Goal: Communication & Community: Answer question/provide support

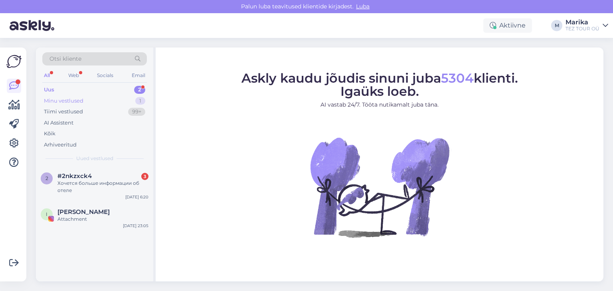
click at [72, 97] on div "Minu vestlused" at bounding box center [64, 101] width 40 height 8
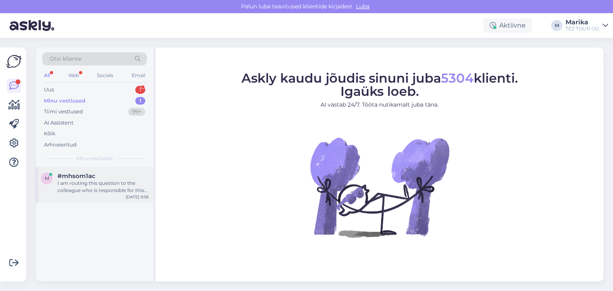
drag, startPoint x: 105, startPoint y: 181, endPoint x: 109, endPoint y: 179, distance: 4.2
click at [105, 181] on div "I am routing this question to the colleague who is responsible for this topic. …" at bounding box center [103, 187] width 91 height 14
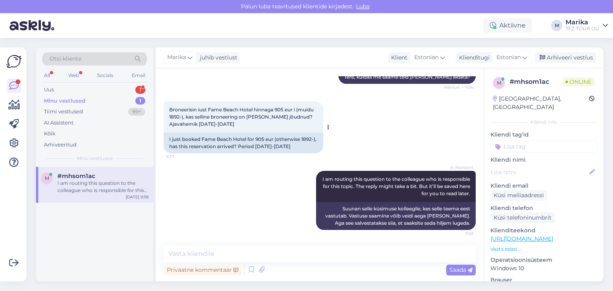
scroll to position [113, 0]
click at [534, 141] on input at bounding box center [544, 147] width 107 height 12
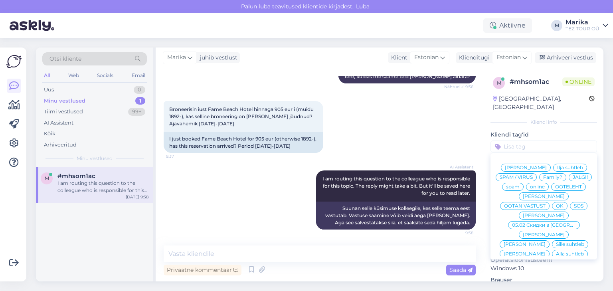
click at [558, 194] on span "[PERSON_NAME]" at bounding box center [544, 196] width 42 height 5
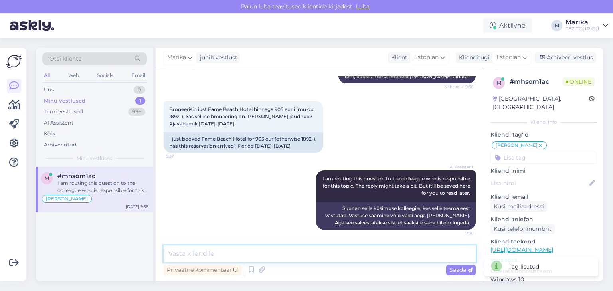
click at [264, 252] on textarea at bounding box center [320, 254] width 312 height 17
type textarea "T"
type textarea "V"
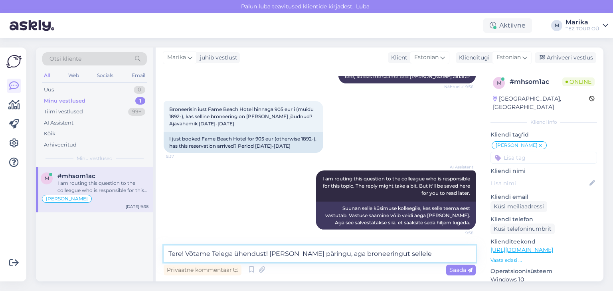
click at [294, 253] on textarea "Tere! Võtame Teiega ühendust! [PERSON_NAME] päringu, aga broneeringut sellele" at bounding box center [320, 254] width 312 height 17
click at [417, 254] on textarea "Tere! Võtame Teiega ühendust! [PERSON_NAME] päringu, aga broneeringut sellele" at bounding box center [320, 254] width 312 height 17
type textarea "Tere! Võtame Teiega ühendust! [PERSON_NAME] päringu, aga broneeringut sellele h…"
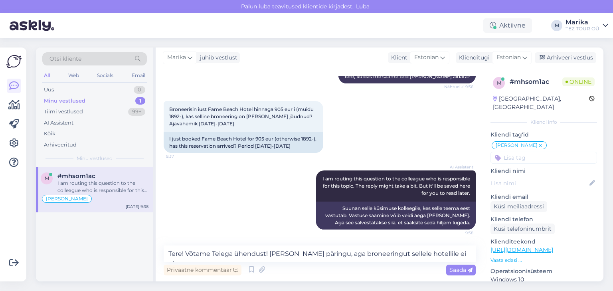
click at [452, 267] on span "Saada" at bounding box center [461, 269] width 23 height 7
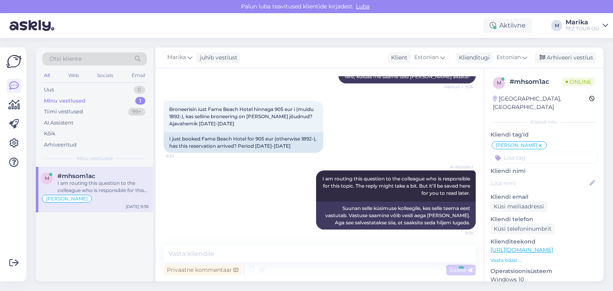
scroll to position [155, 0]
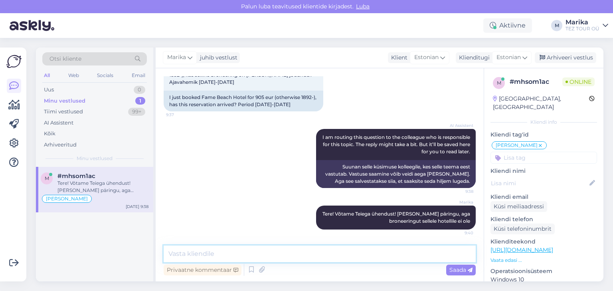
click at [391, 253] on textarea at bounding box center [320, 254] width 312 height 17
click at [392, 251] on textarea at bounding box center [320, 254] width 312 height 17
type textarea "Läheb natuke aega"
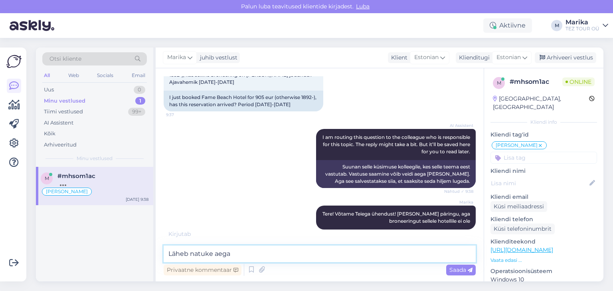
drag, startPoint x: 291, startPoint y: 256, endPoint x: 163, endPoint y: 253, distance: 127.4
click at [164, 253] on textarea "Läheb natuke aega" at bounding box center [320, 254] width 312 height 17
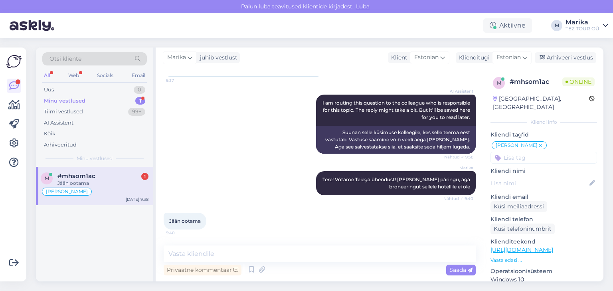
click at [86, 258] on div "m #mhsom1ac 1 Jään ootama Marika suhtleb [DATE] 9:38" at bounding box center [94, 224] width 117 height 115
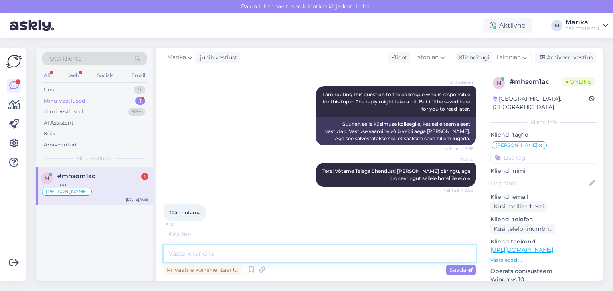
click at [198, 256] on textarea at bounding box center [320, 254] width 312 height 17
type textarea "Suhtleme!"
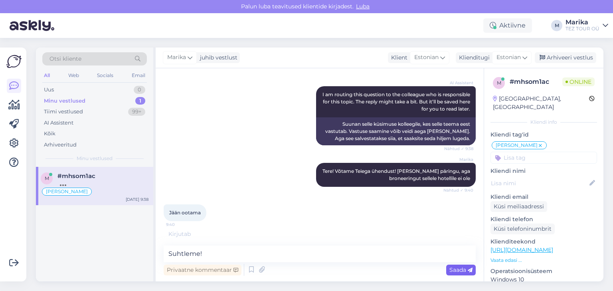
click at [456, 270] on span "Saada" at bounding box center [461, 269] width 23 height 7
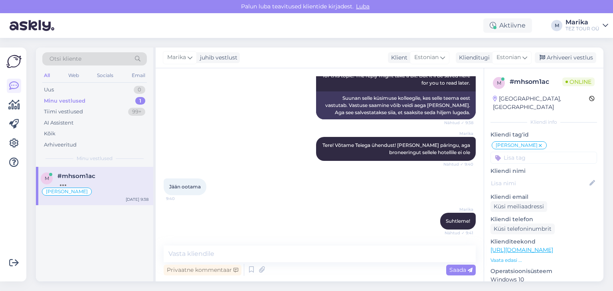
scroll to position [258, 0]
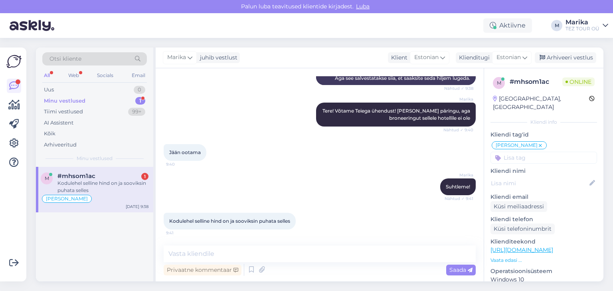
click at [64, 236] on div "m #mhsom1ac 1 Kodulehel selline hind on ja sooviksin puhata [PERSON_NAME] suhtl…" at bounding box center [94, 224] width 117 height 115
click at [86, 240] on div "m #mhsom1ac 1 Kodulehel selline hind on ja sooviksin puhata [PERSON_NAME] suhtl…" at bounding box center [94, 224] width 117 height 115
